Goal: Information Seeking & Learning: Learn about a topic

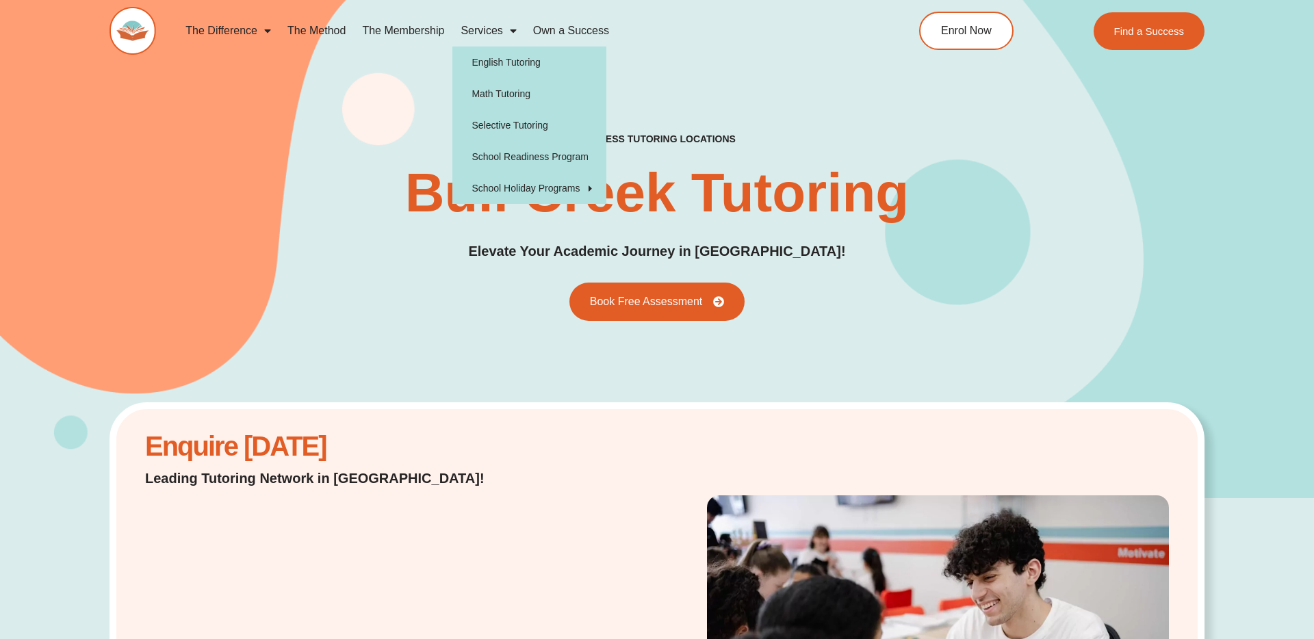
click at [493, 31] on link "Services" at bounding box center [488, 30] width 72 height 31
click at [491, 35] on link "Services" at bounding box center [488, 30] width 72 height 31
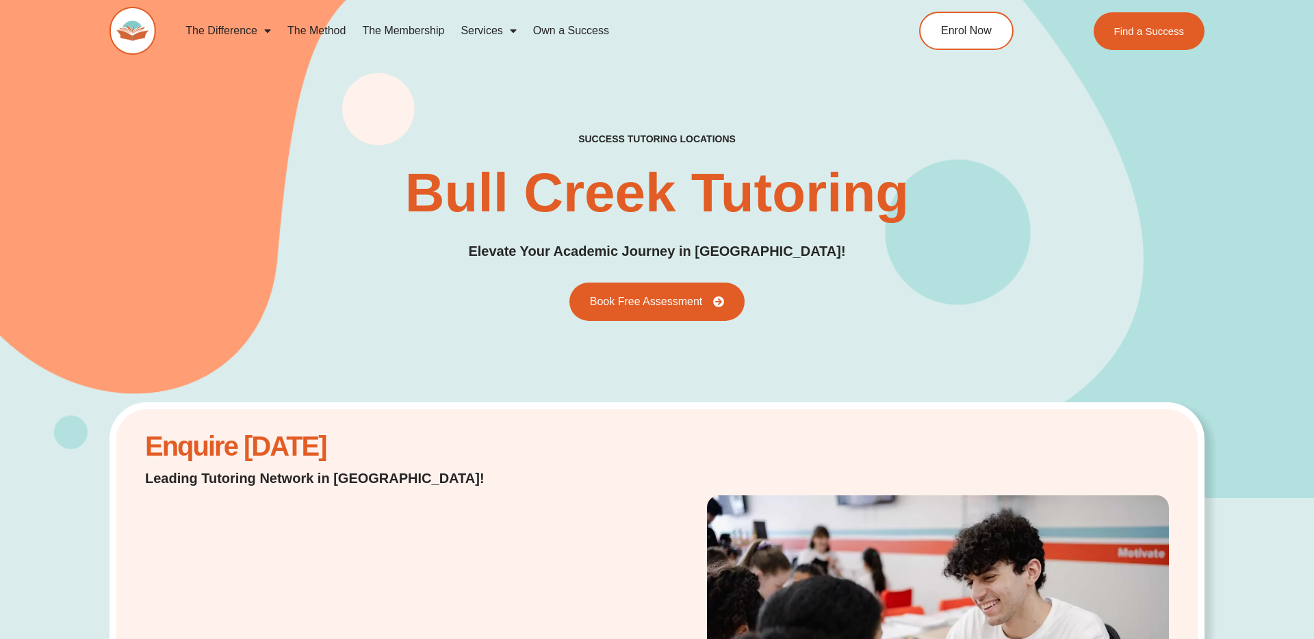
click at [491, 38] on link "Services" at bounding box center [488, 30] width 72 height 31
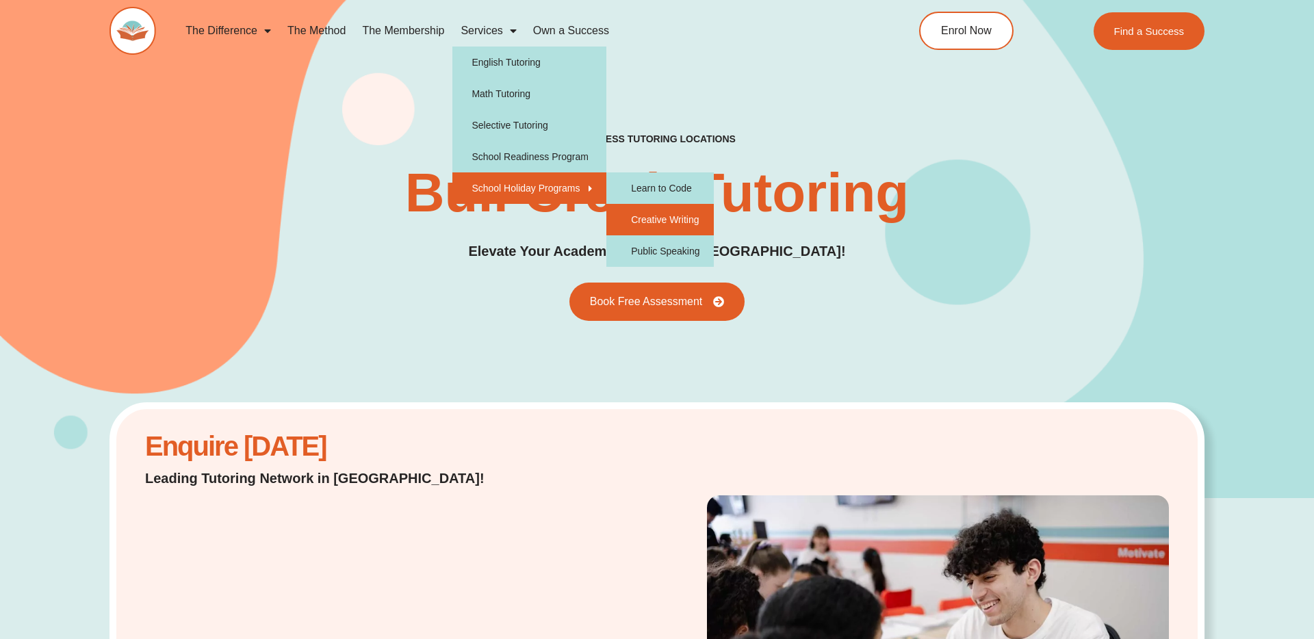
click at [669, 211] on link "Creative Writing" at bounding box center [659, 219] width 107 height 31
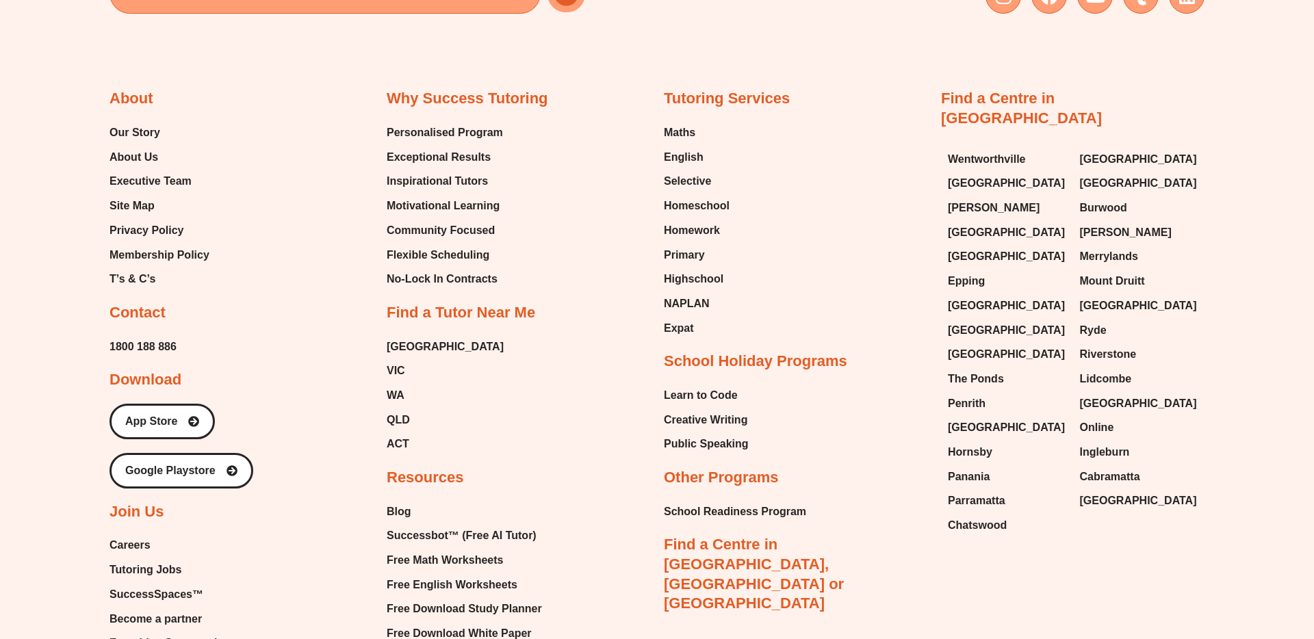
scroll to position [4230, 0]
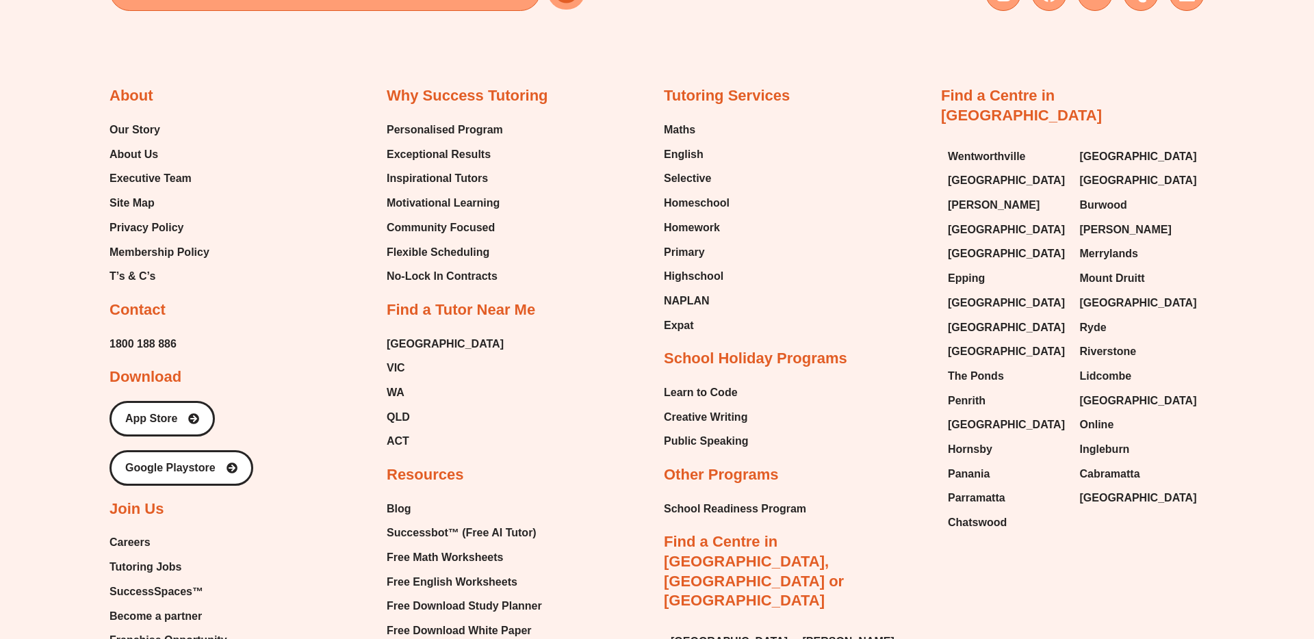
drag, startPoint x: 63, startPoint y: 79, endPoint x: 93, endPoint y: 88, distance: 31.6
click at [68, 79] on div "Email Instagram Facebook Youtube Tumblr Linkedin About Our Story About Us Execu…" at bounding box center [657, 328] width 1314 height 1122
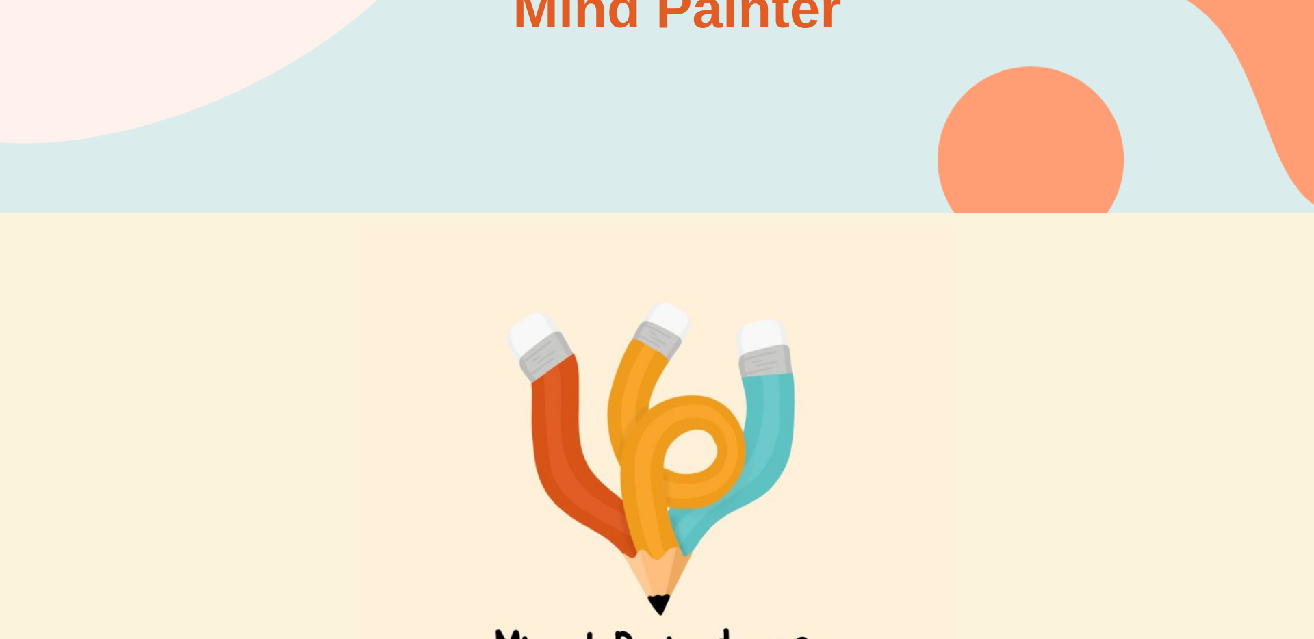
scroll to position [0, 0]
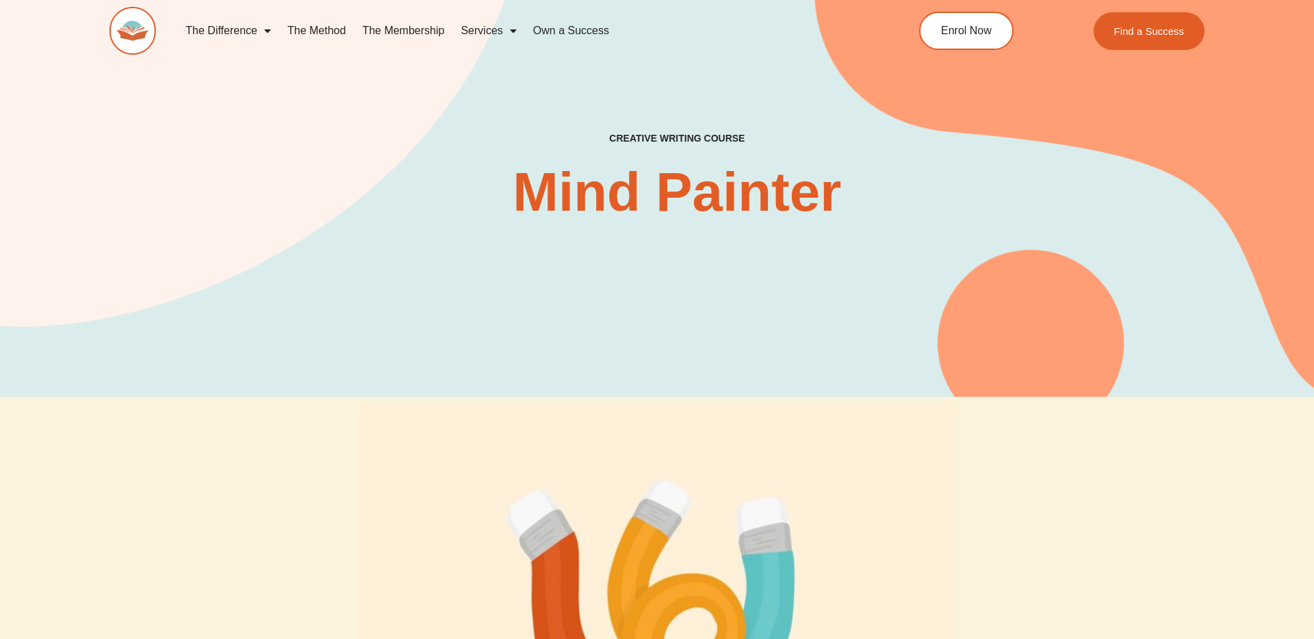
click at [153, 110] on div "Creative Writing Course Mind Painter Book Free Assessment" at bounding box center [656, 176] width 1095 height 441
